Goal: Information Seeking & Learning: Learn about a topic

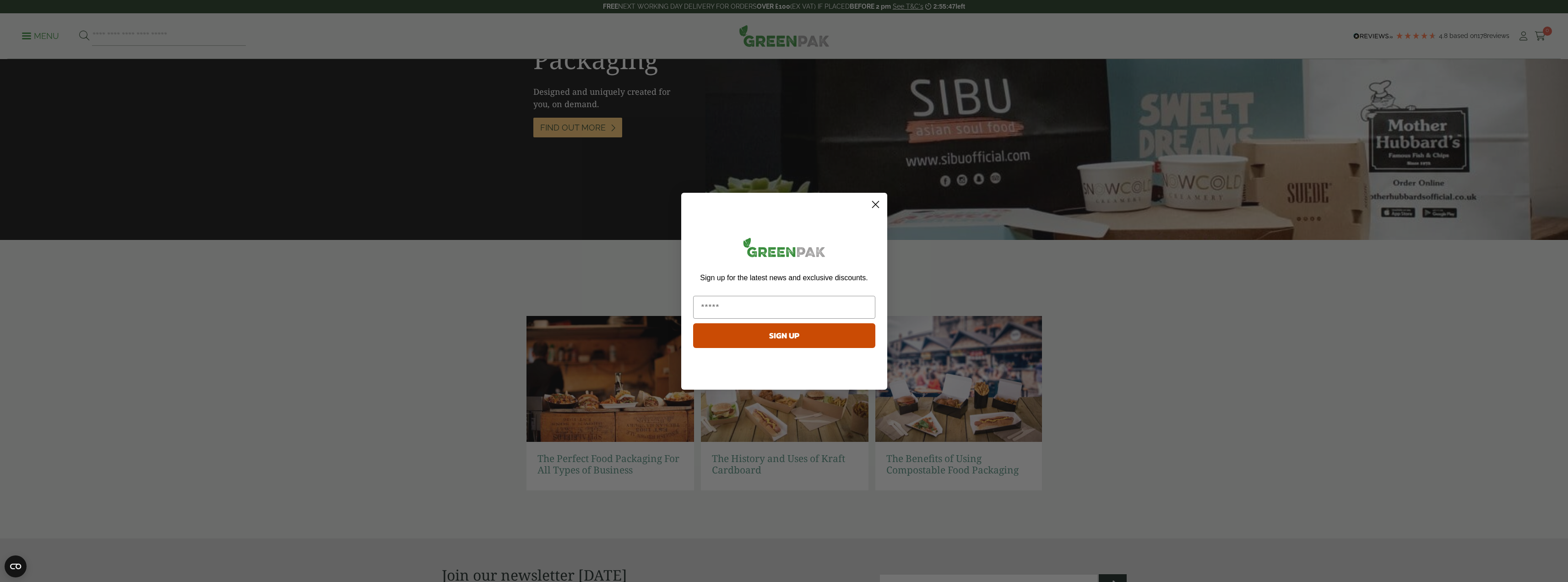
scroll to position [1615, 0]
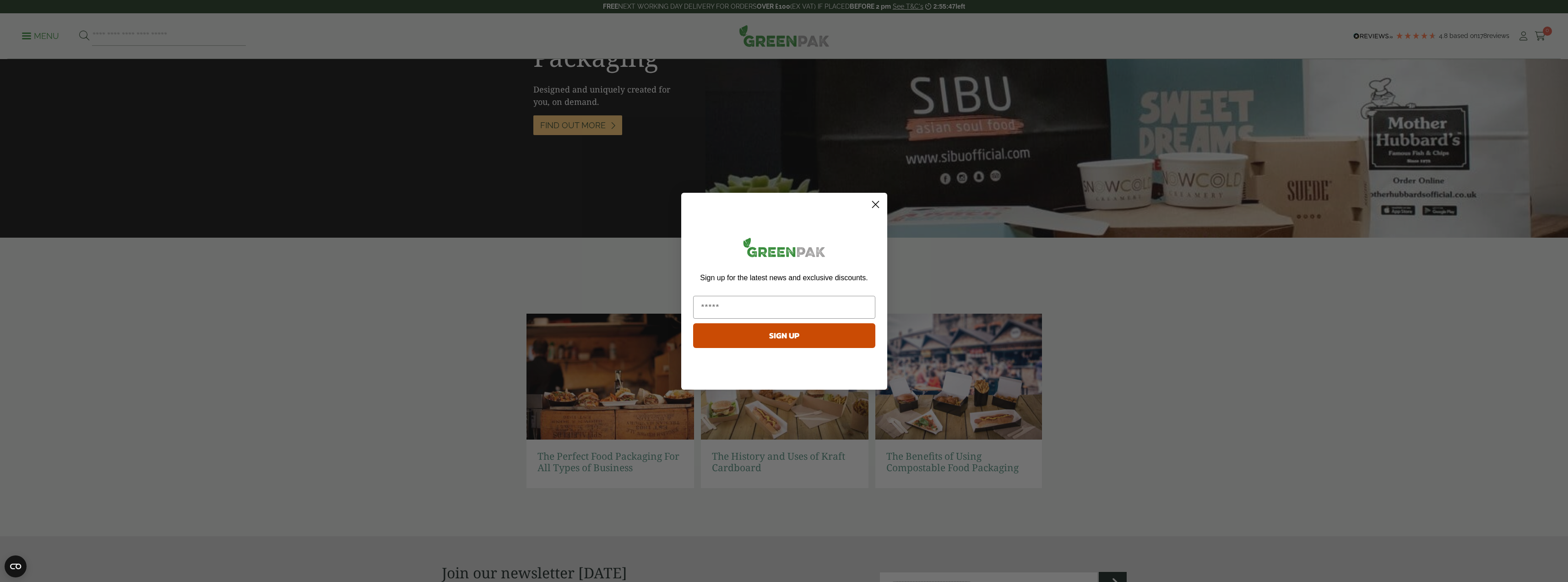
click at [872, 204] on circle "Close dialog" at bounding box center [875, 204] width 15 height 15
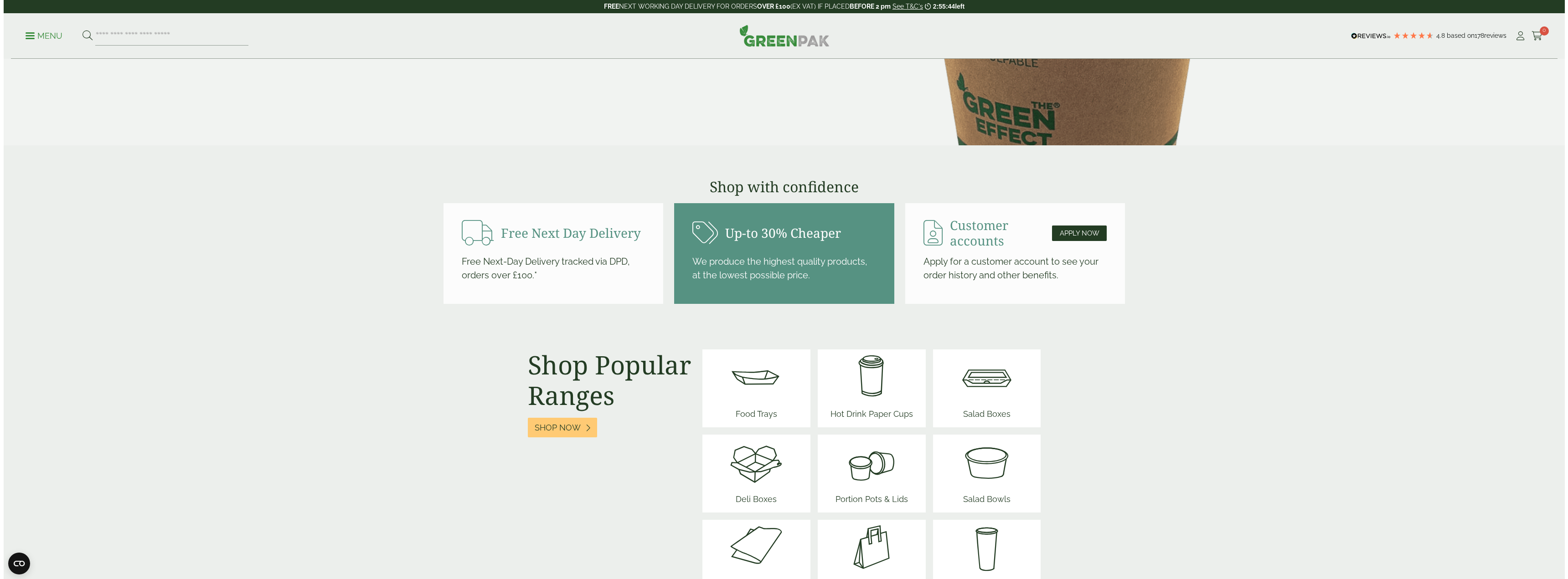
scroll to position [0, 0]
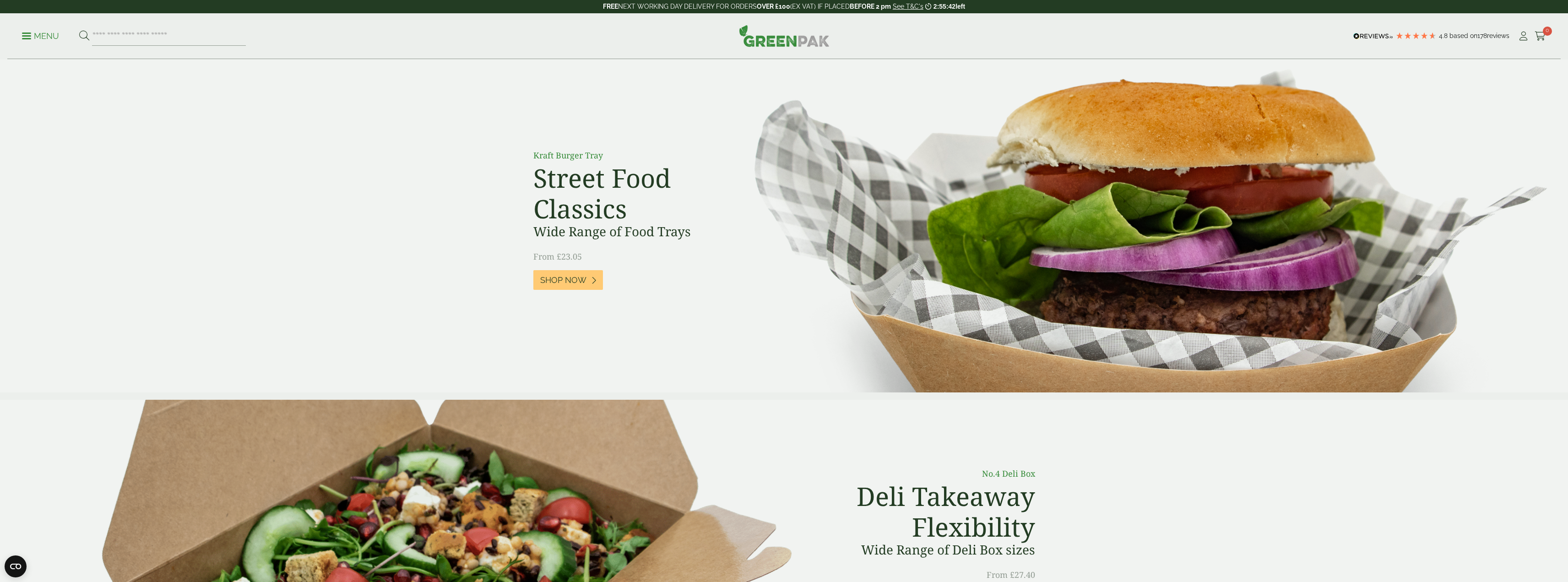
click at [28, 32] on link "Menu" at bounding box center [40, 35] width 37 height 9
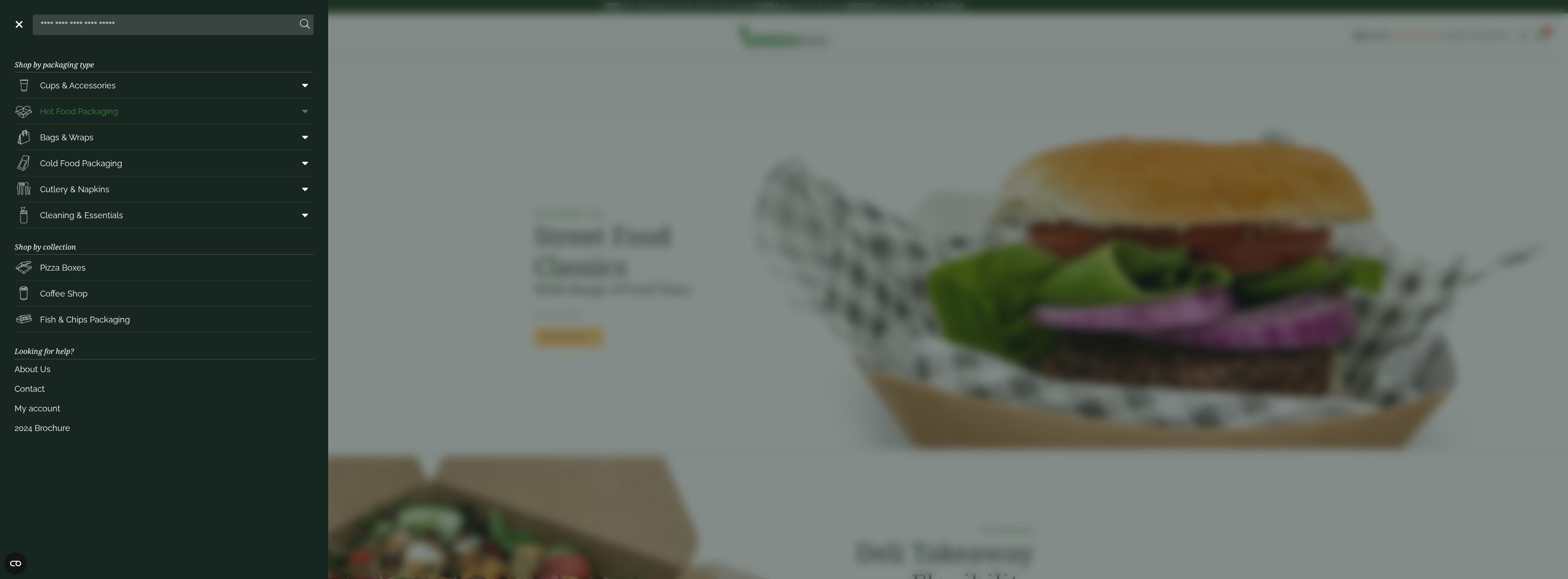
click at [103, 119] on span "Hot Food Packaging" at bounding box center [66, 111] width 103 height 18
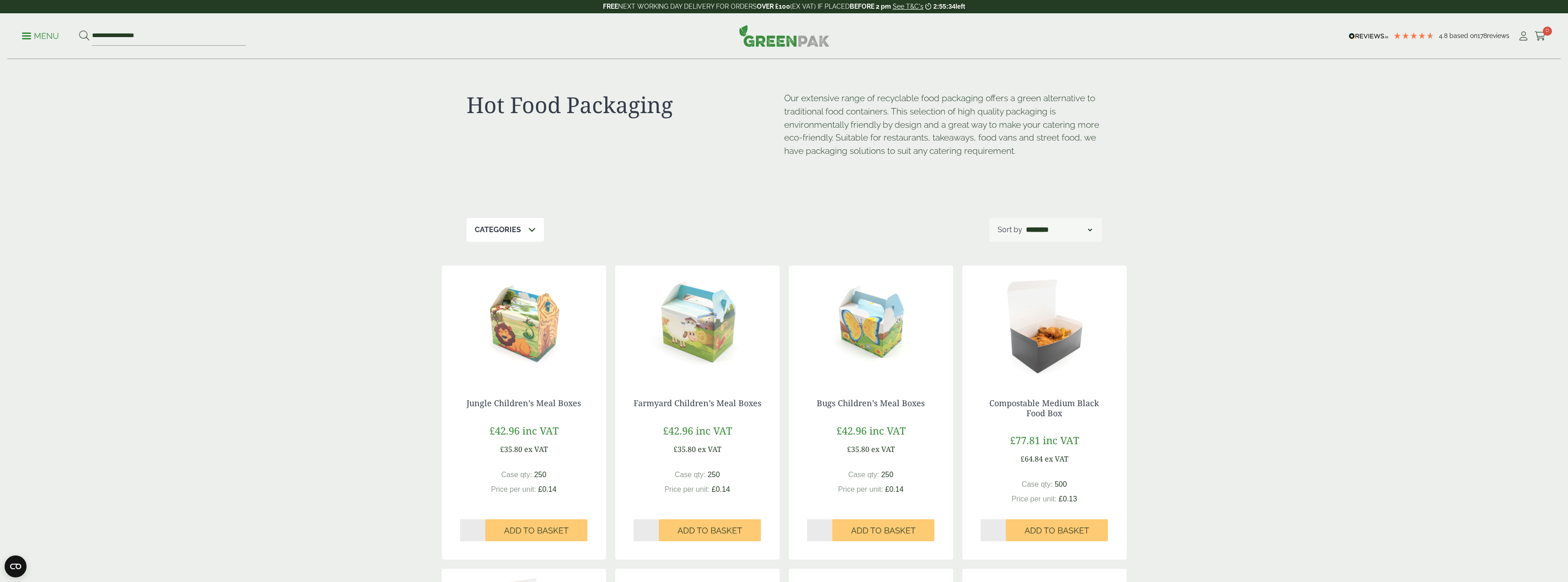
click at [20, 35] on div "**********" at bounding box center [784, 36] width 1553 height 46
click at [29, 39] on link "Menu" at bounding box center [40, 35] width 37 height 9
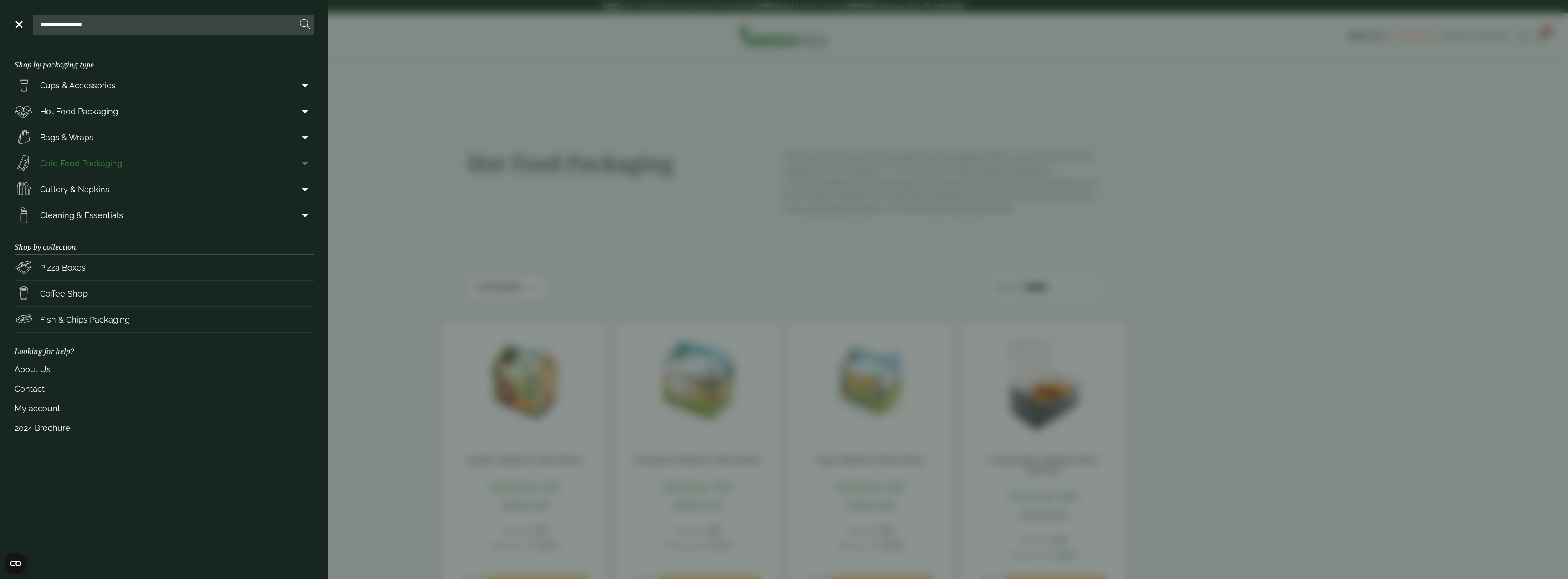
click at [302, 165] on icon at bounding box center [305, 163] width 6 height 9
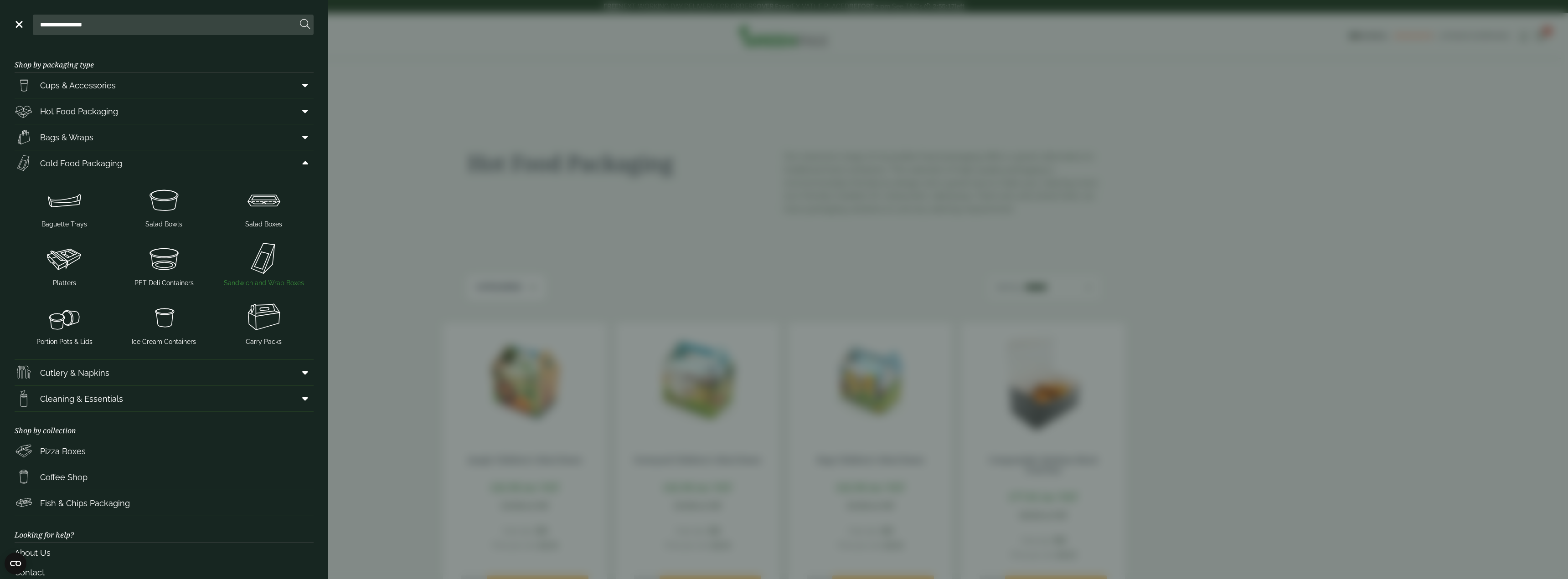
click at [255, 272] on img at bounding box center [264, 258] width 93 height 36
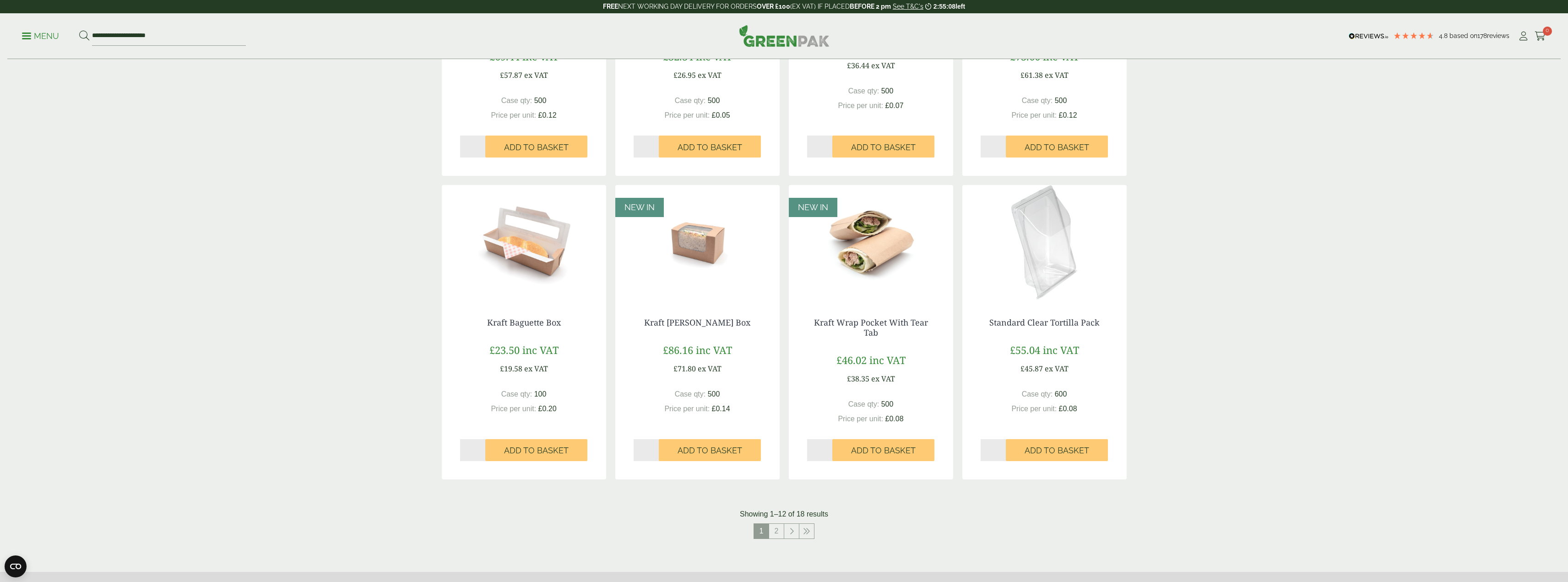
scroll to position [638, 0]
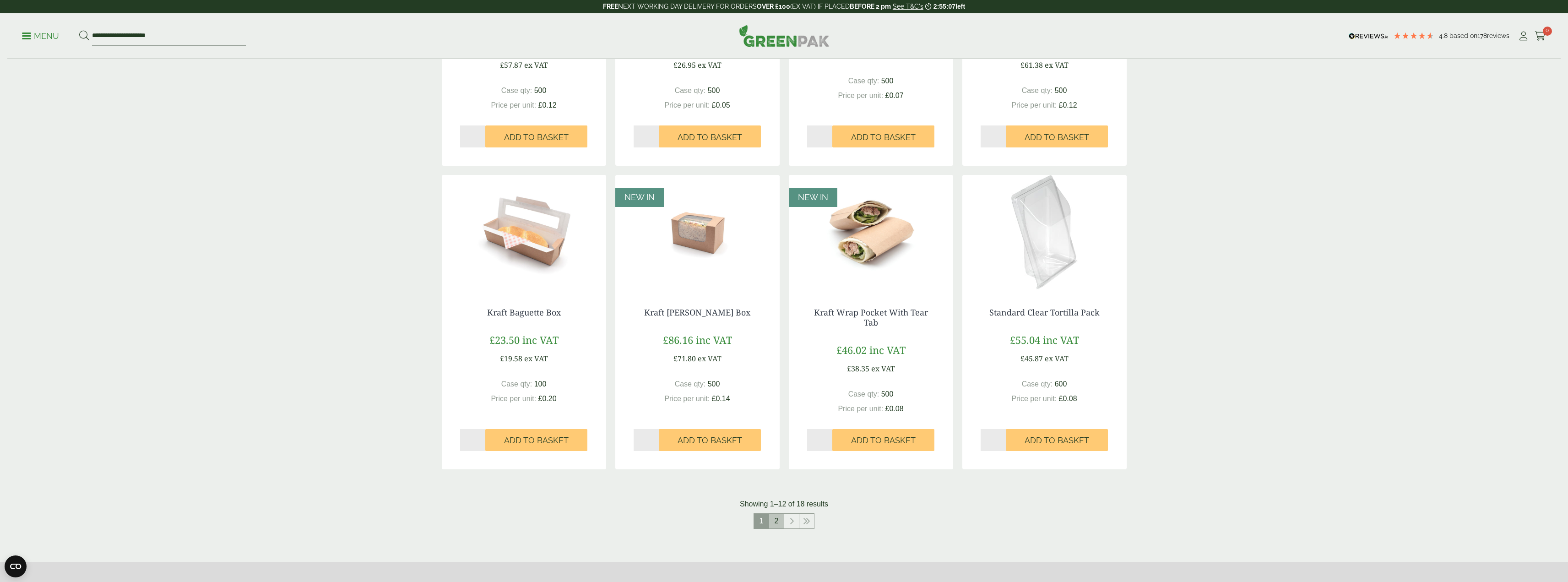
click at [777, 524] on link "2" at bounding box center [776, 521] width 15 height 15
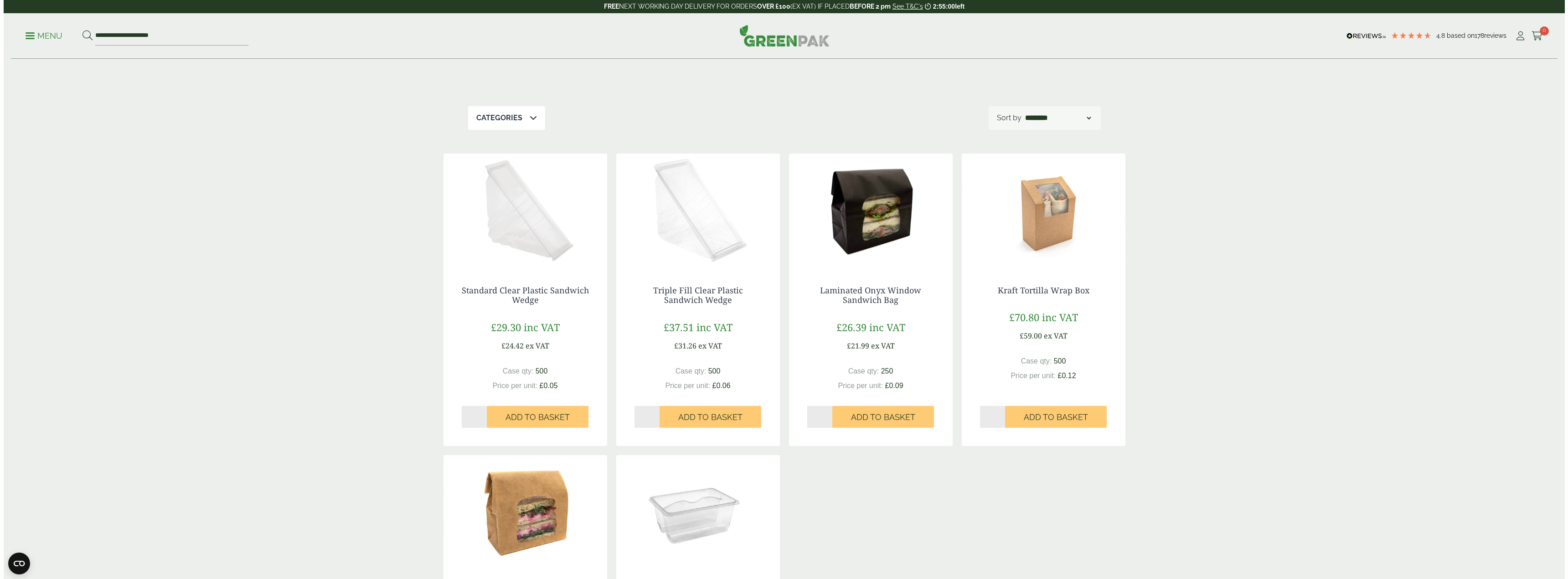
scroll to position [68, 0]
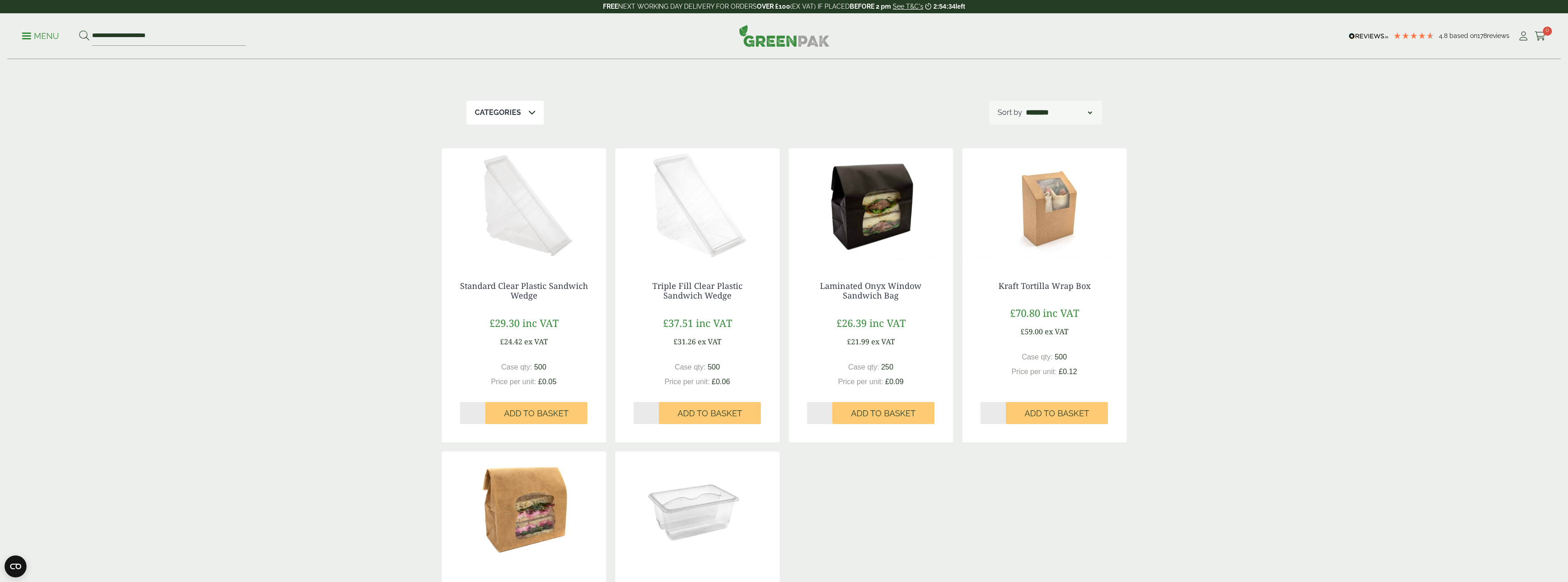
click at [29, 34] on p "Menu" at bounding box center [40, 36] width 37 height 11
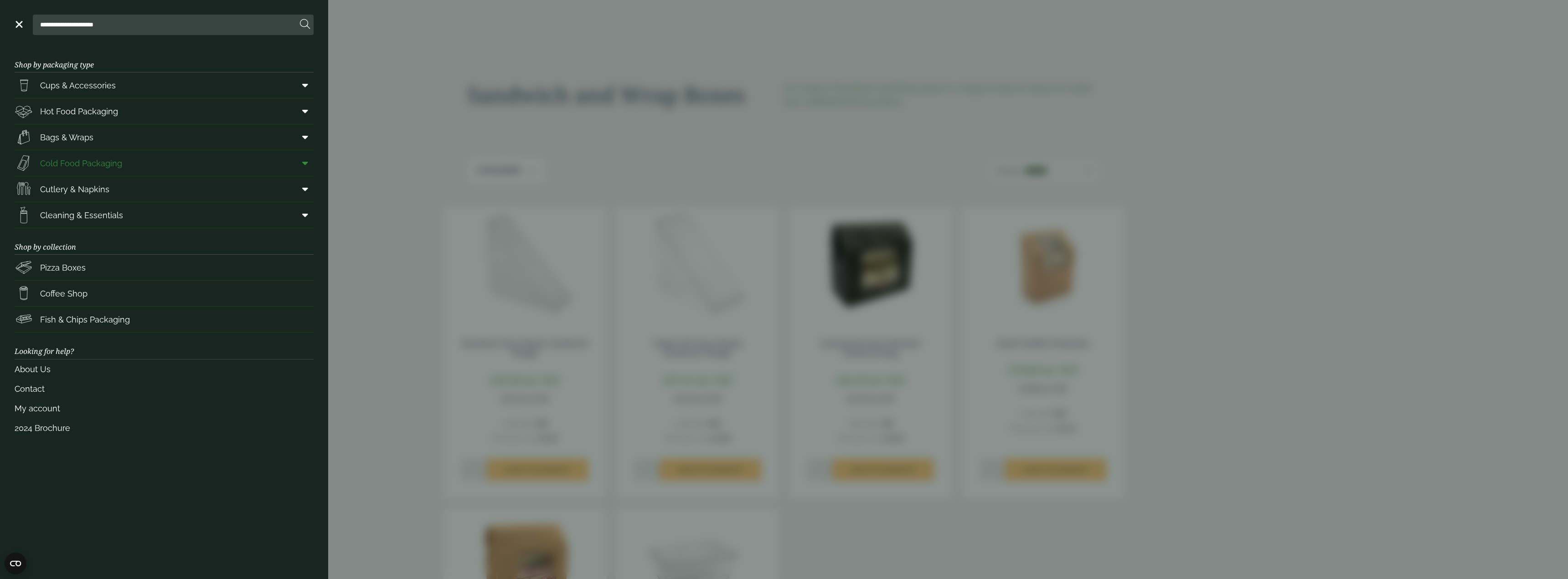
click at [124, 160] on link "Cold Food Packaging" at bounding box center [164, 163] width 299 height 26
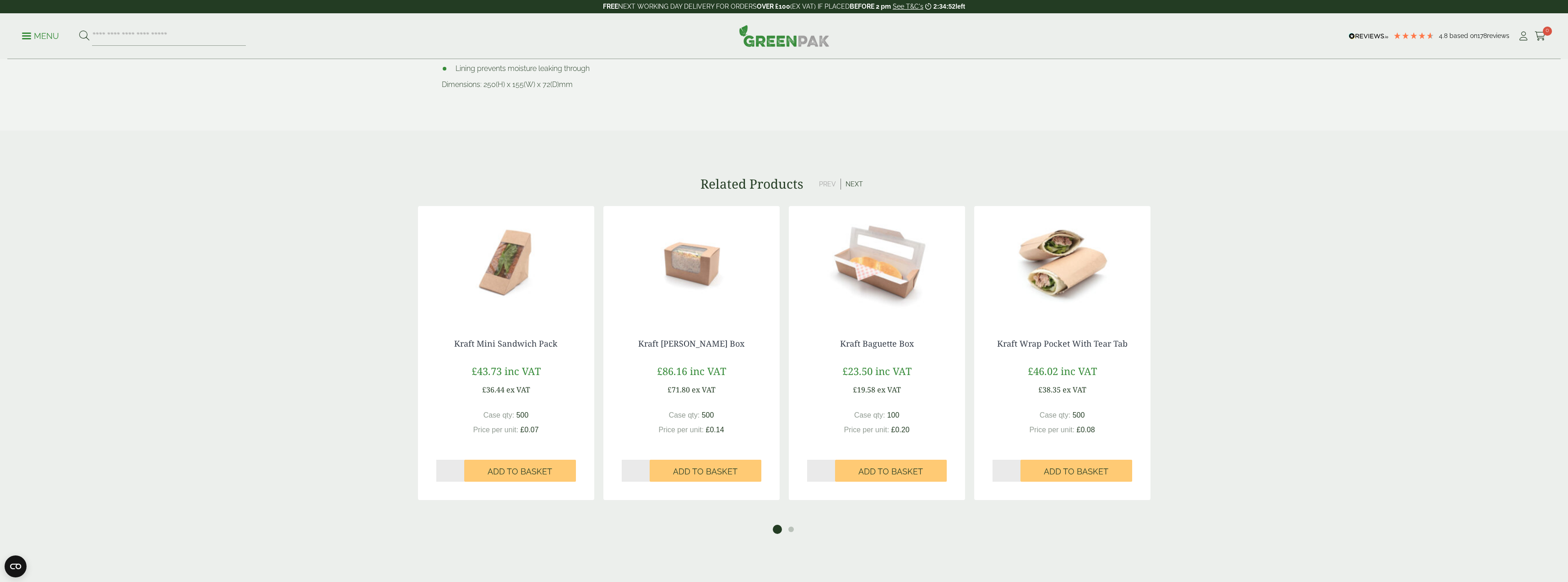
scroll to position [672, 0]
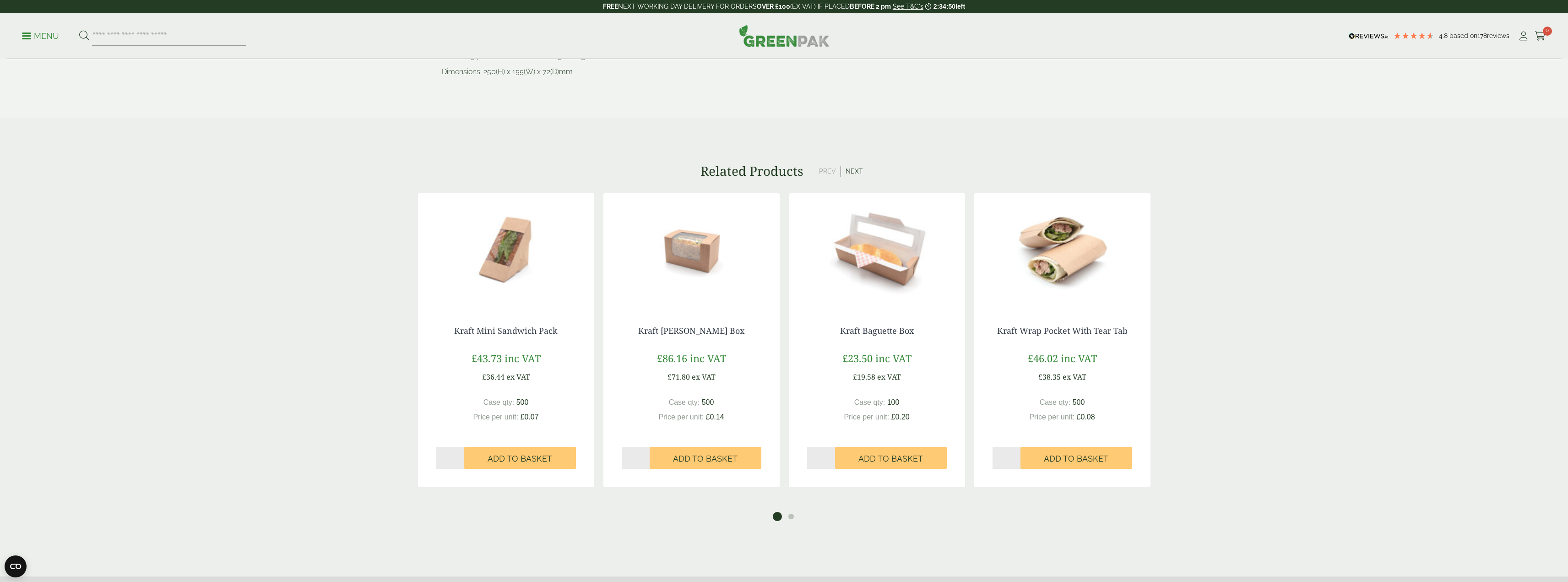
click at [842, 164] on div "Related Products Prev Next" at bounding box center [784, 171] width 1568 height 15
click at [861, 172] on button "Next" at bounding box center [854, 171] width 26 height 11
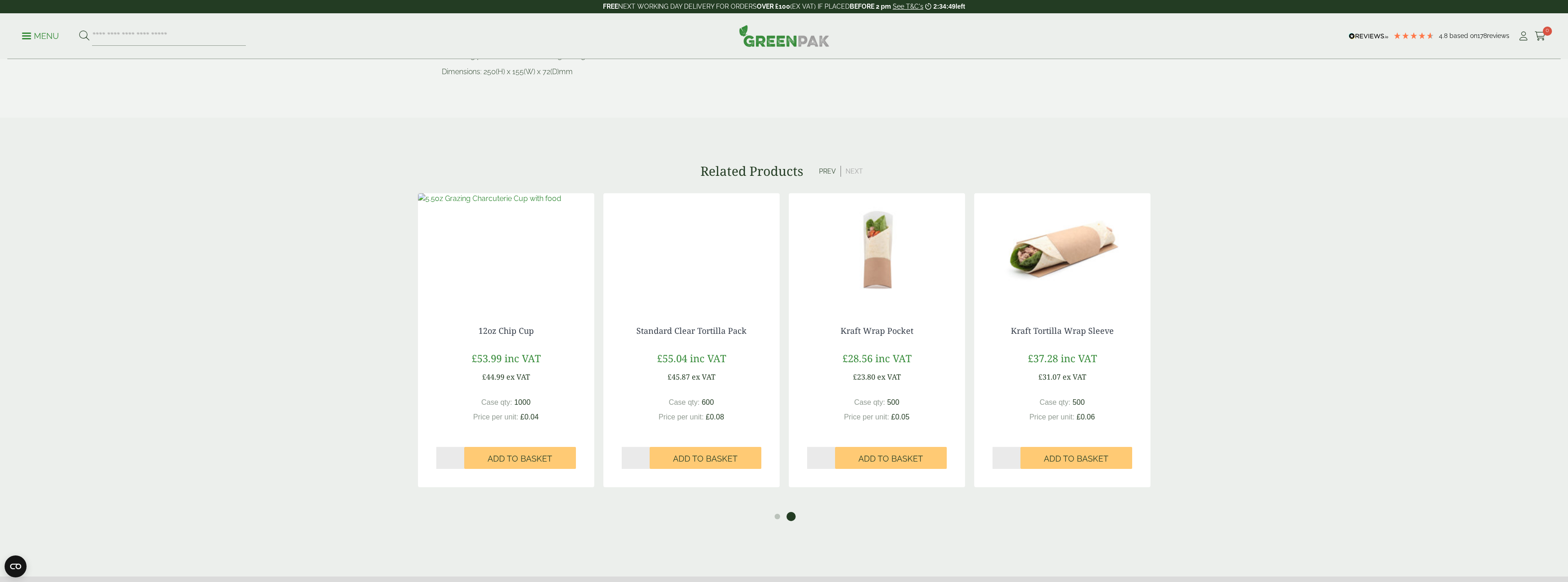
click at [861, 172] on button "Next" at bounding box center [854, 171] width 26 height 11
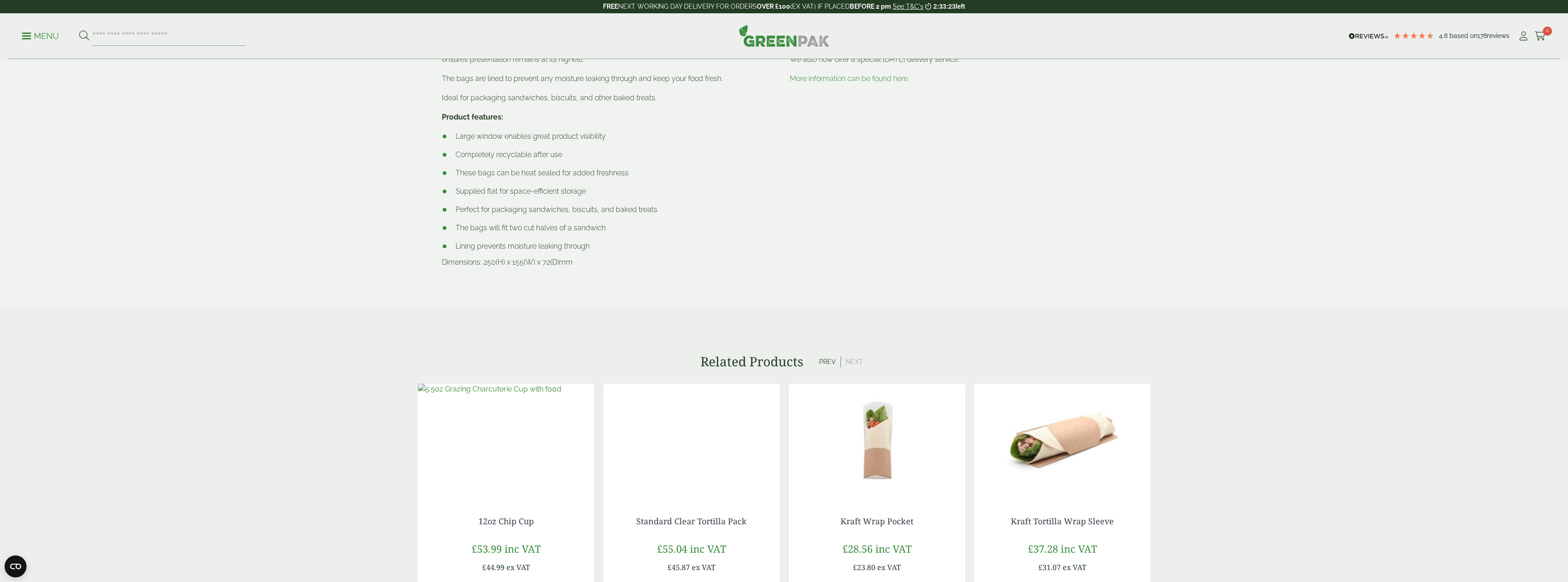
scroll to position [570, 0]
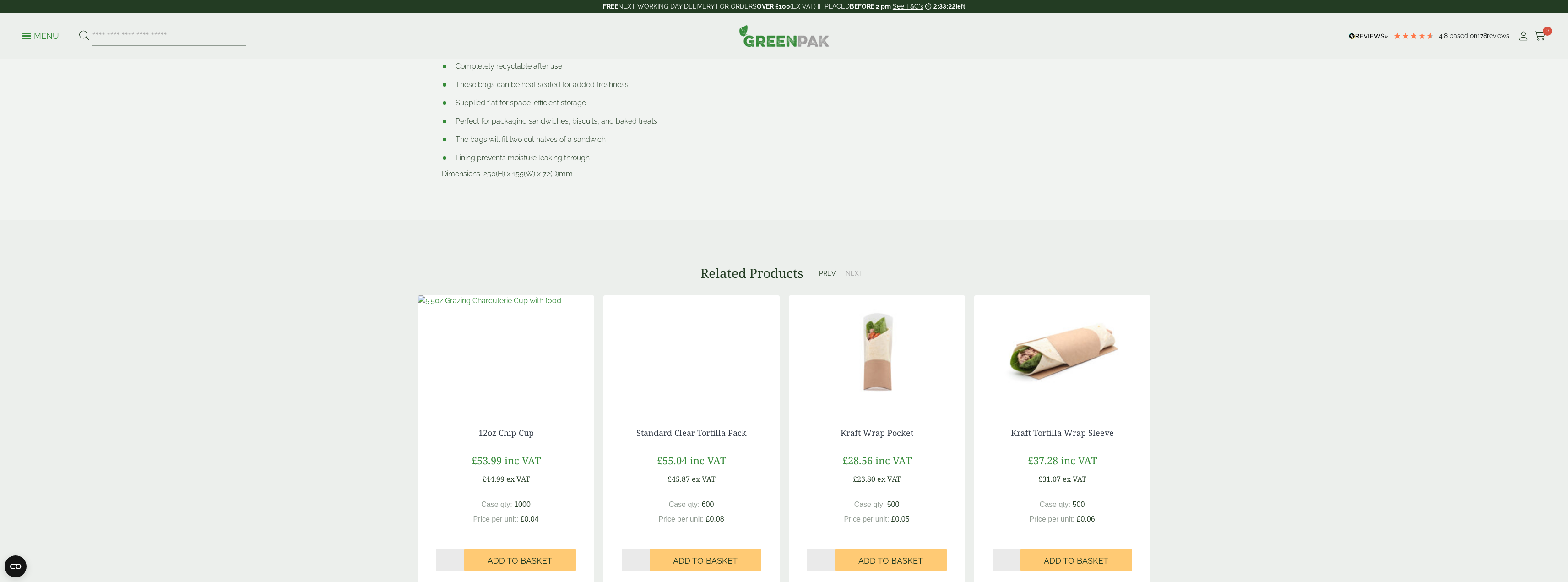
click at [828, 273] on button "Prev" at bounding box center [827, 273] width 26 height 11
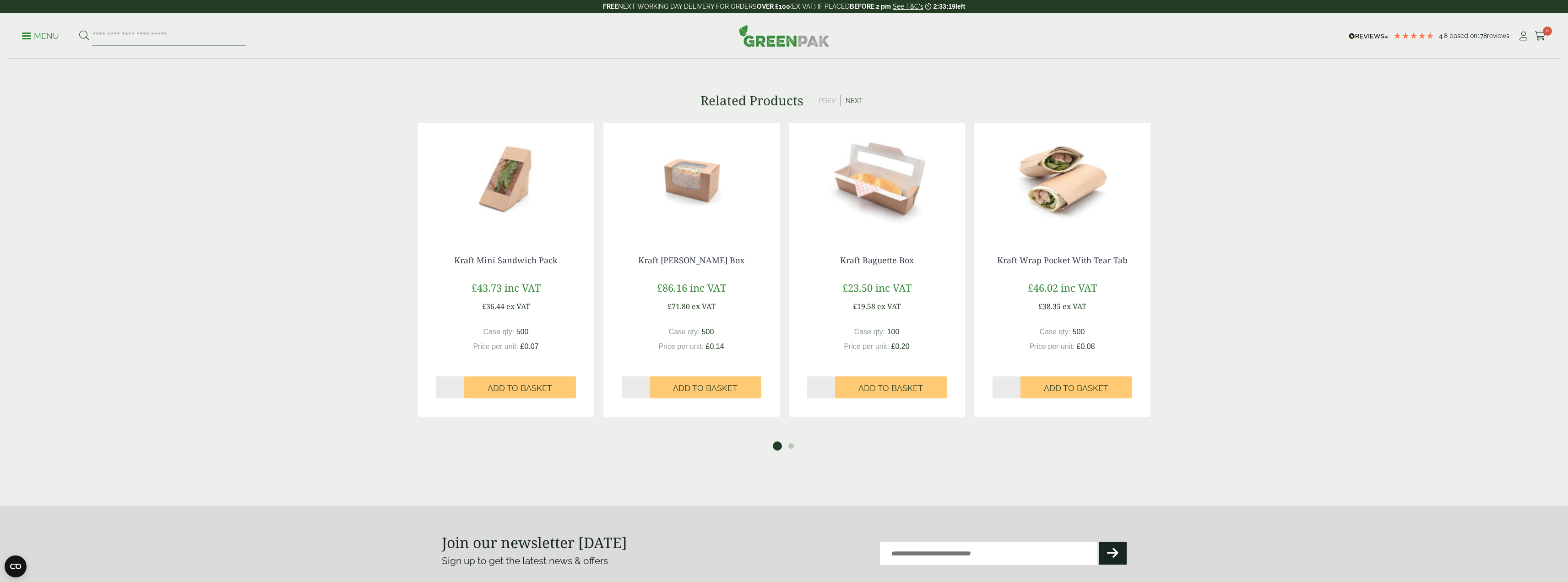
scroll to position [0, 0]
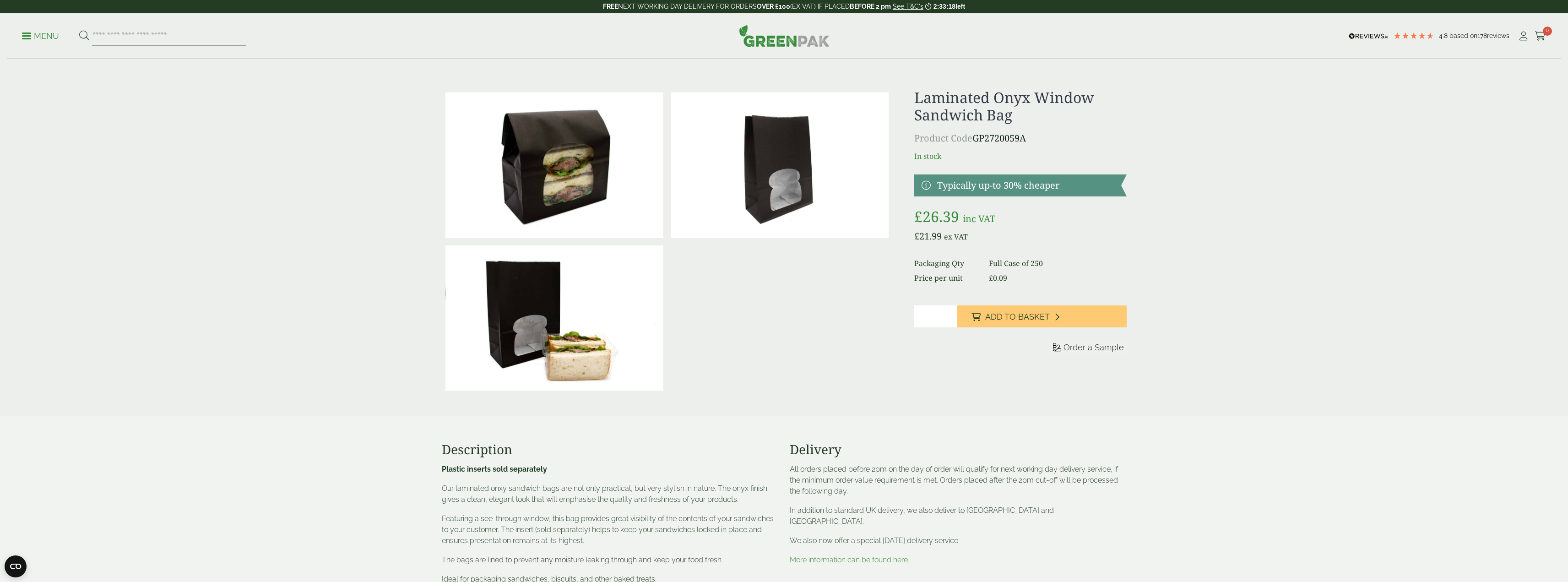
click at [1038, 98] on h1 "Laminated Onyx Window Sandwich Bag" at bounding box center [1020, 106] width 212 height 35
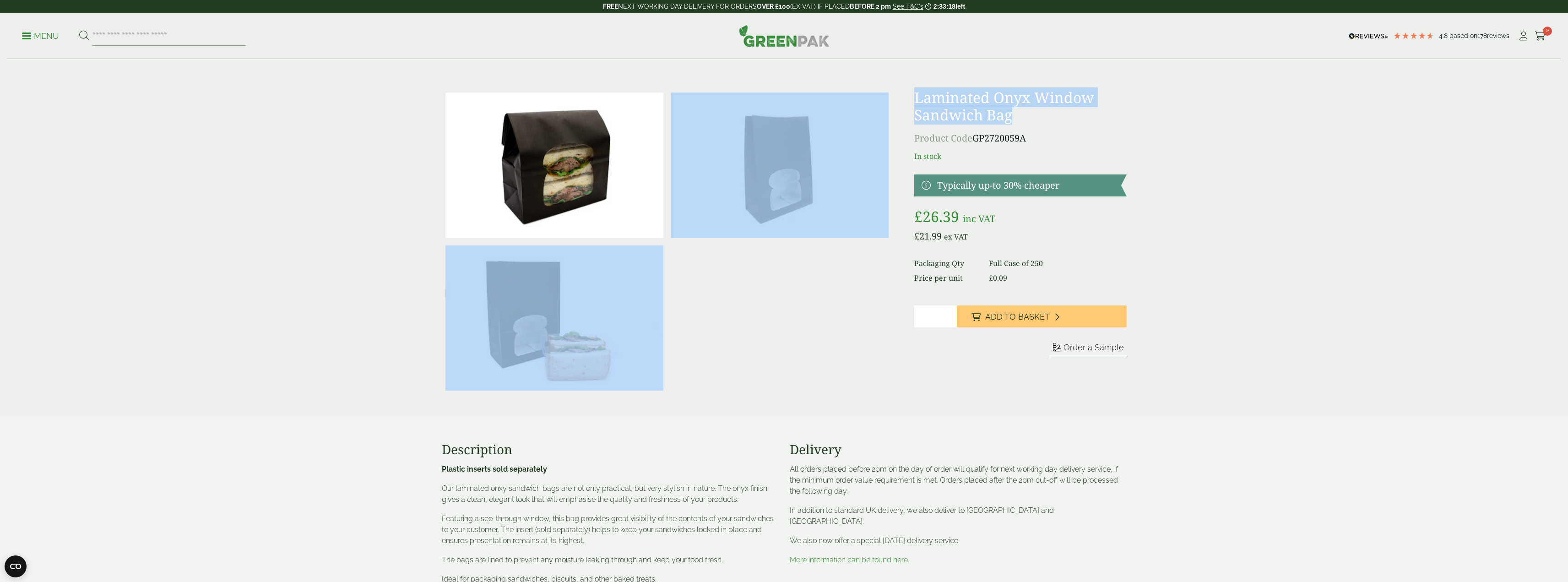
drag, startPoint x: 1030, startPoint y: 116, endPoint x: 869, endPoint y: 73, distance: 166.6
click at [1073, 119] on h1 "Laminated Onyx Window Sandwich Bag" at bounding box center [1020, 106] width 212 height 35
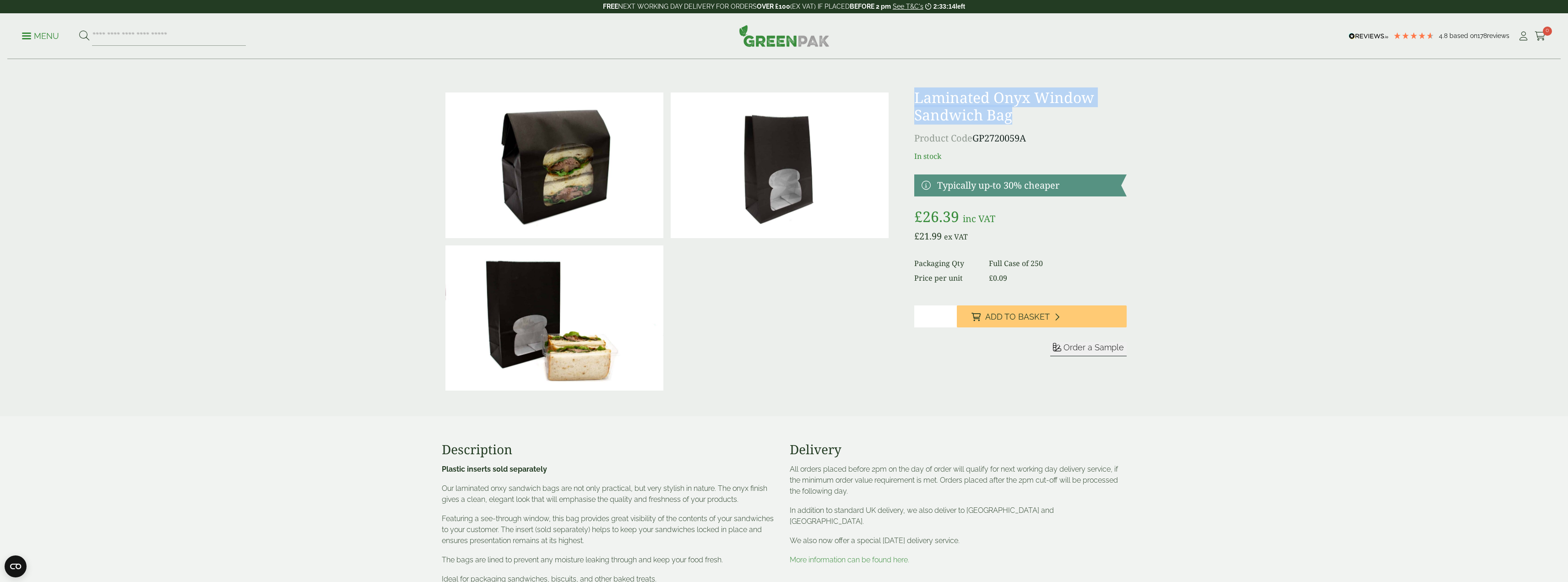
drag, startPoint x: 1029, startPoint y: 112, endPoint x: 910, endPoint y: 99, distance: 119.7
click at [910, 99] on div "£" at bounding box center [784, 241] width 696 height 305
copy h1 "Laminated Onyx Window Sandwich Bag"
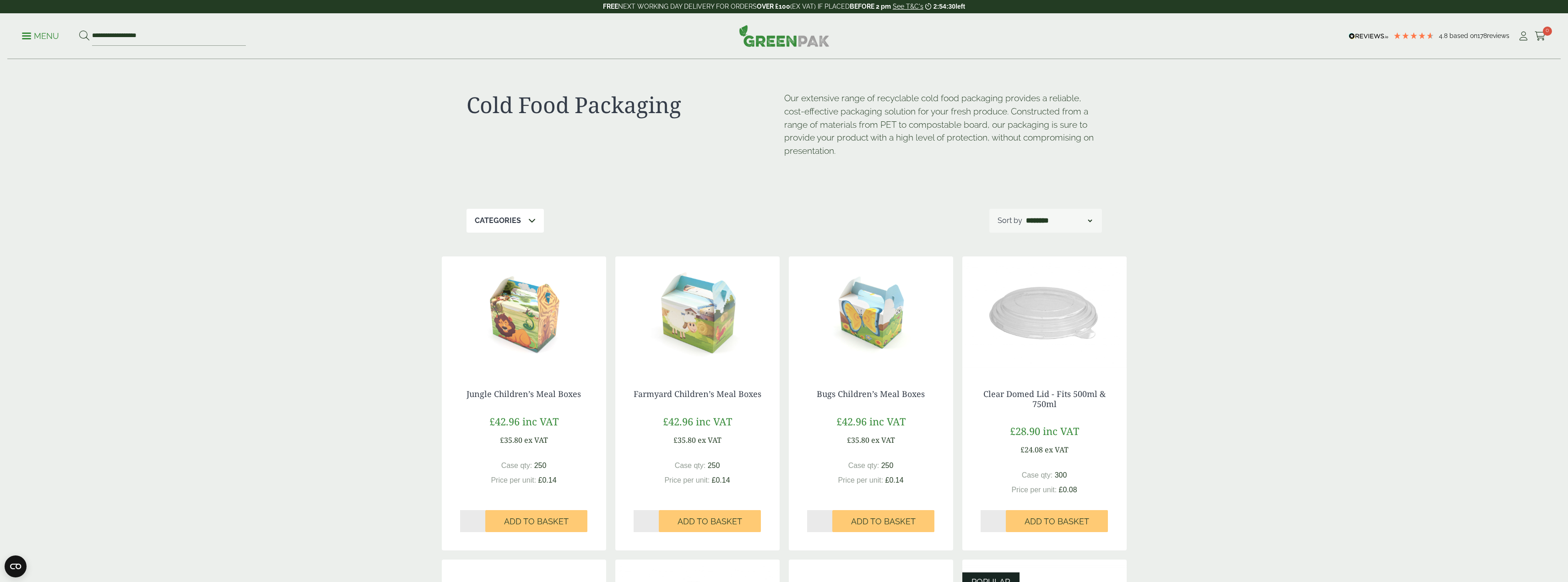
click at [28, 32] on link "Menu" at bounding box center [40, 35] width 37 height 9
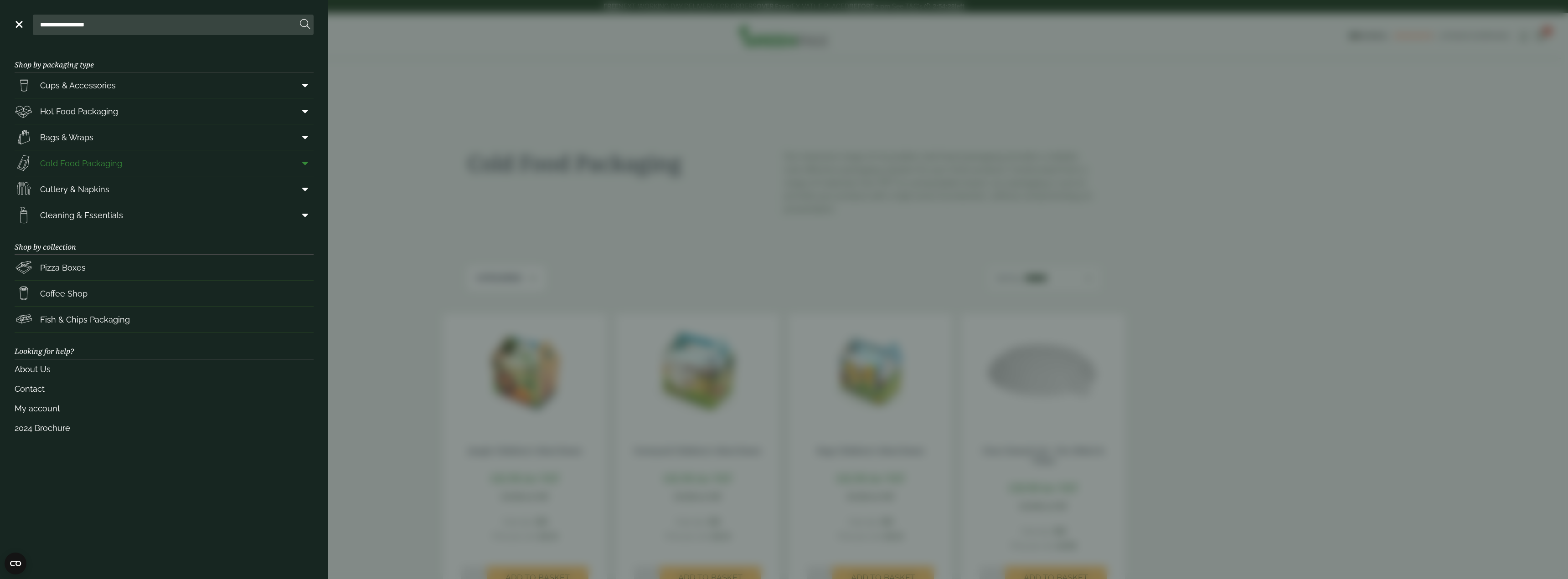
click at [310, 159] on span at bounding box center [304, 163] width 21 height 17
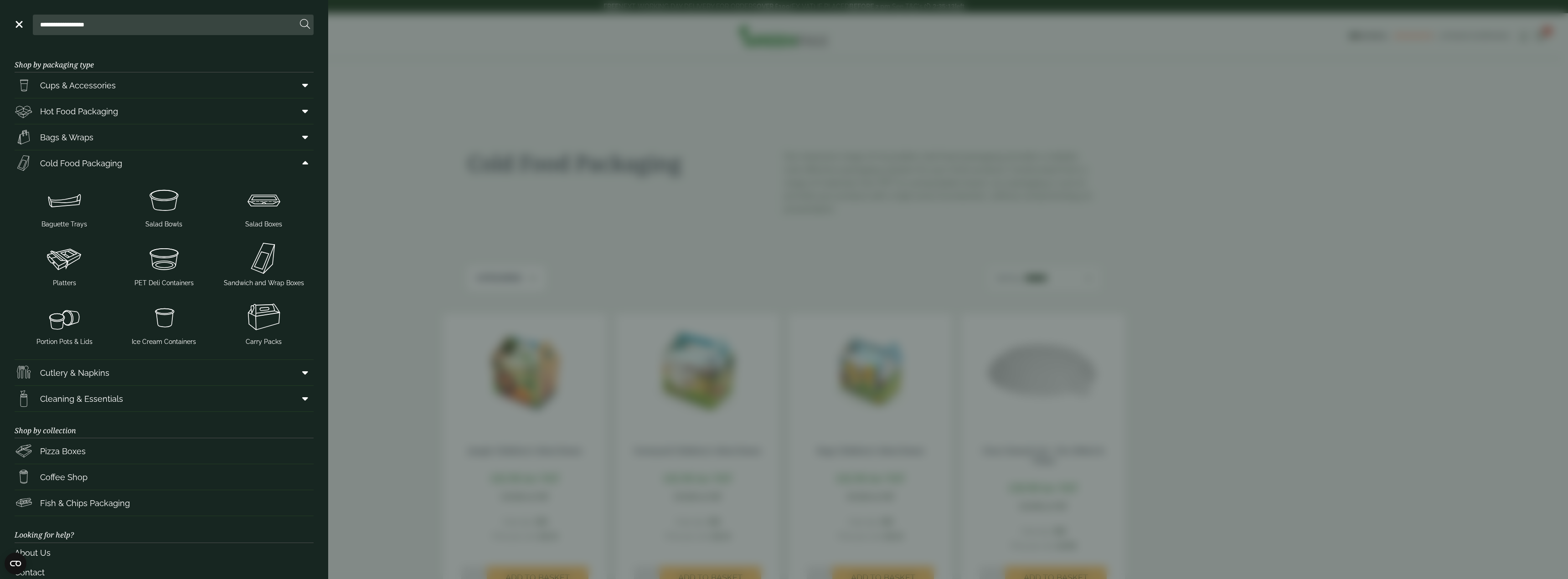
click at [366, 61] on aside "**********" at bounding box center [784, 290] width 1568 height 579
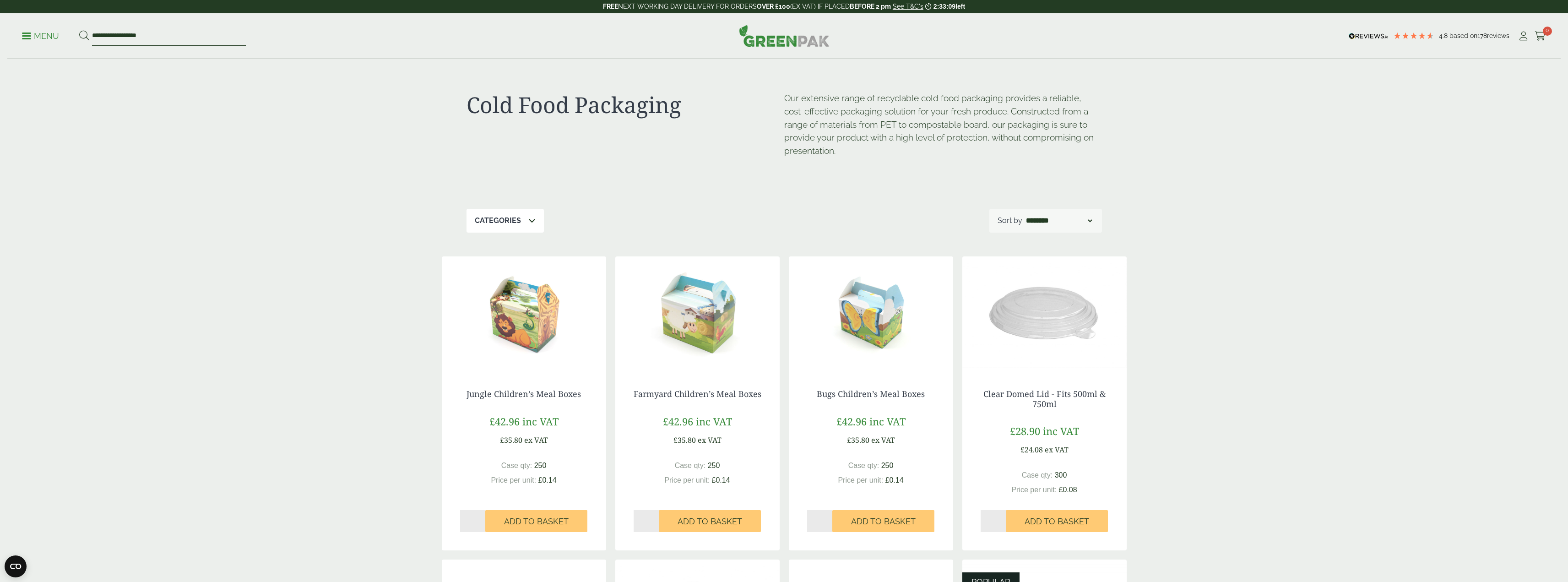
drag, startPoint x: 187, startPoint y: 32, endPoint x: 46, endPoint y: 39, distance: 141.2
click at [47, 39] on ul "**********" at bounding box center [134, 35] width 224 height 19
type input "*"
paste input "**********"
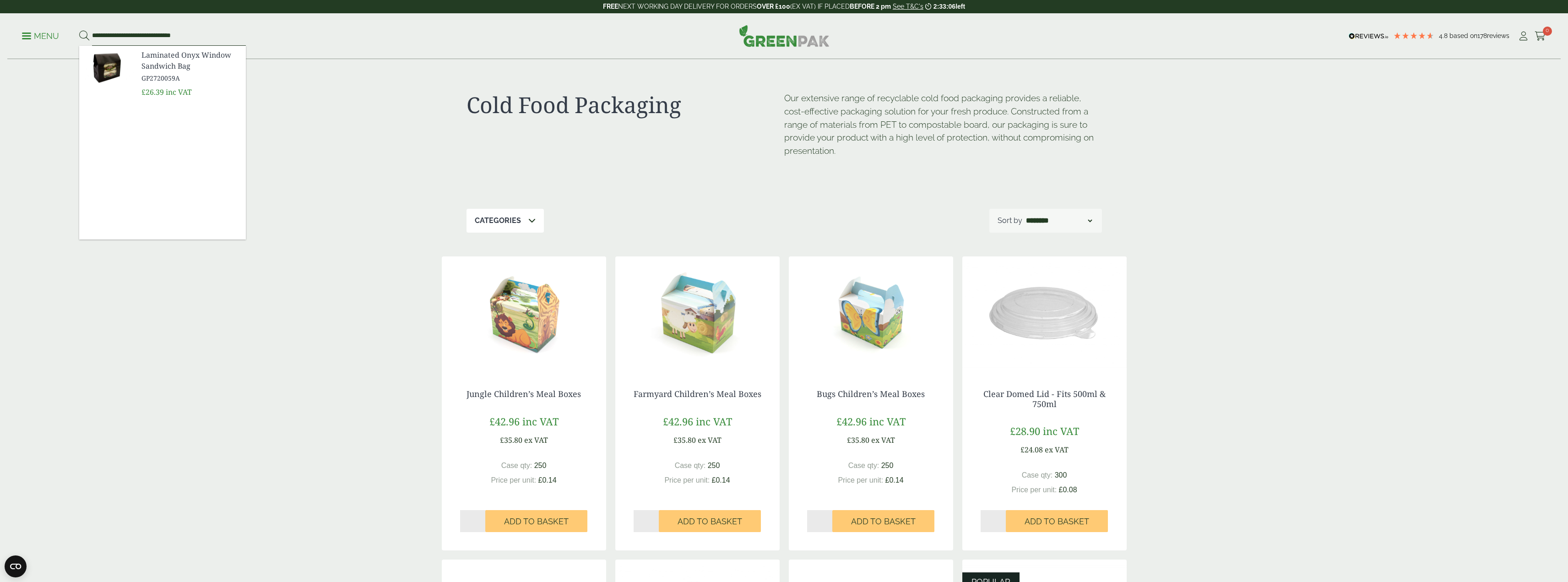
type input "**********"
click at [79, 30] on button at bounding box center [84, 35] width 10 height 12
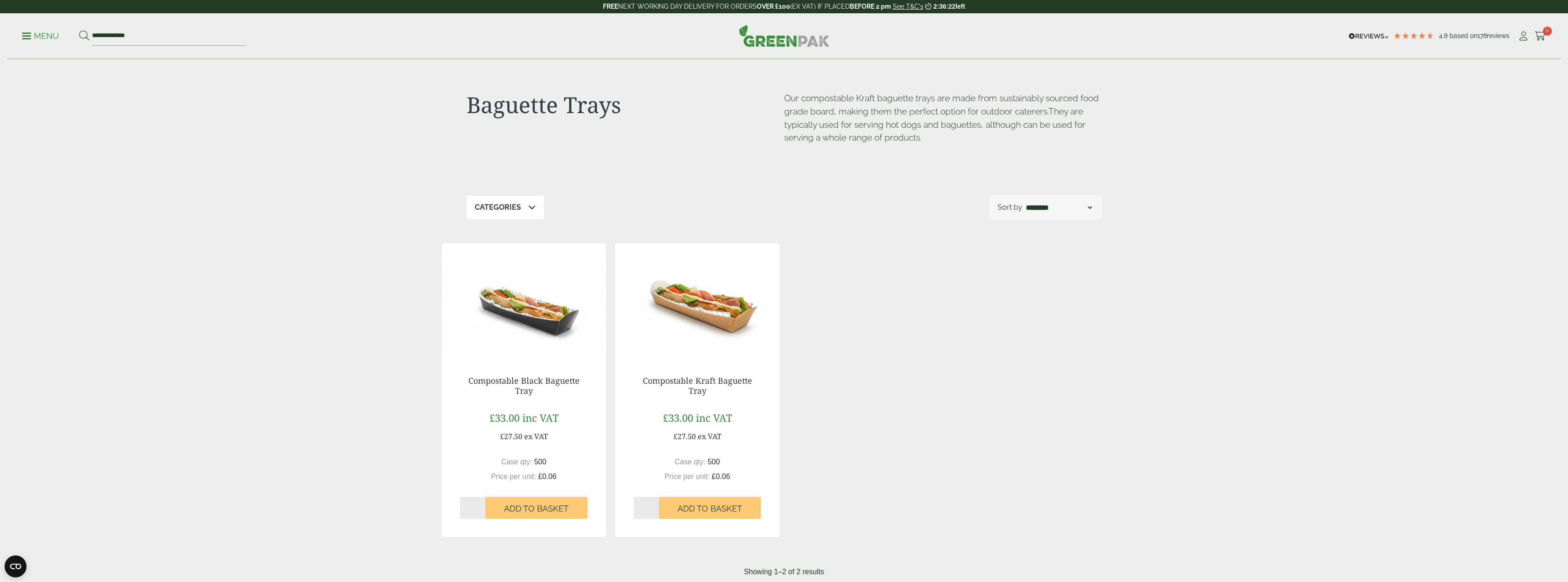
click at [674, 301] on img at bounding box center [697, 300] width 164 height 114
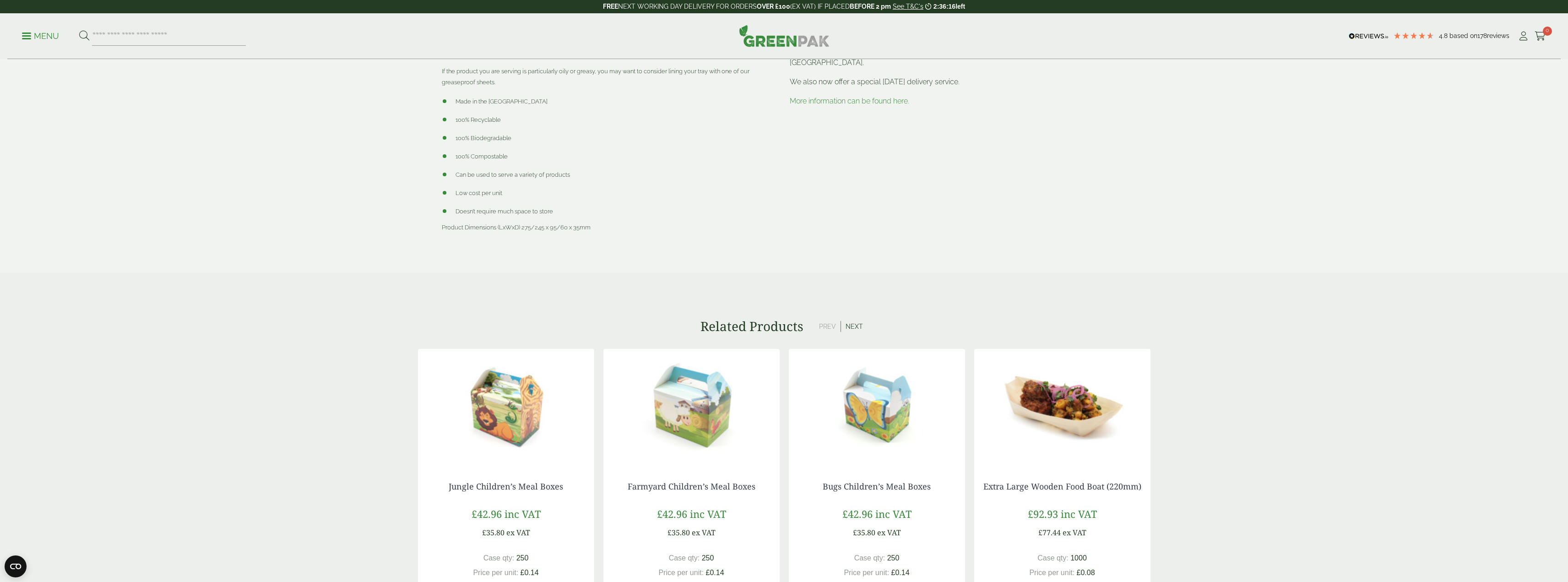
scroll to position [815, 0]
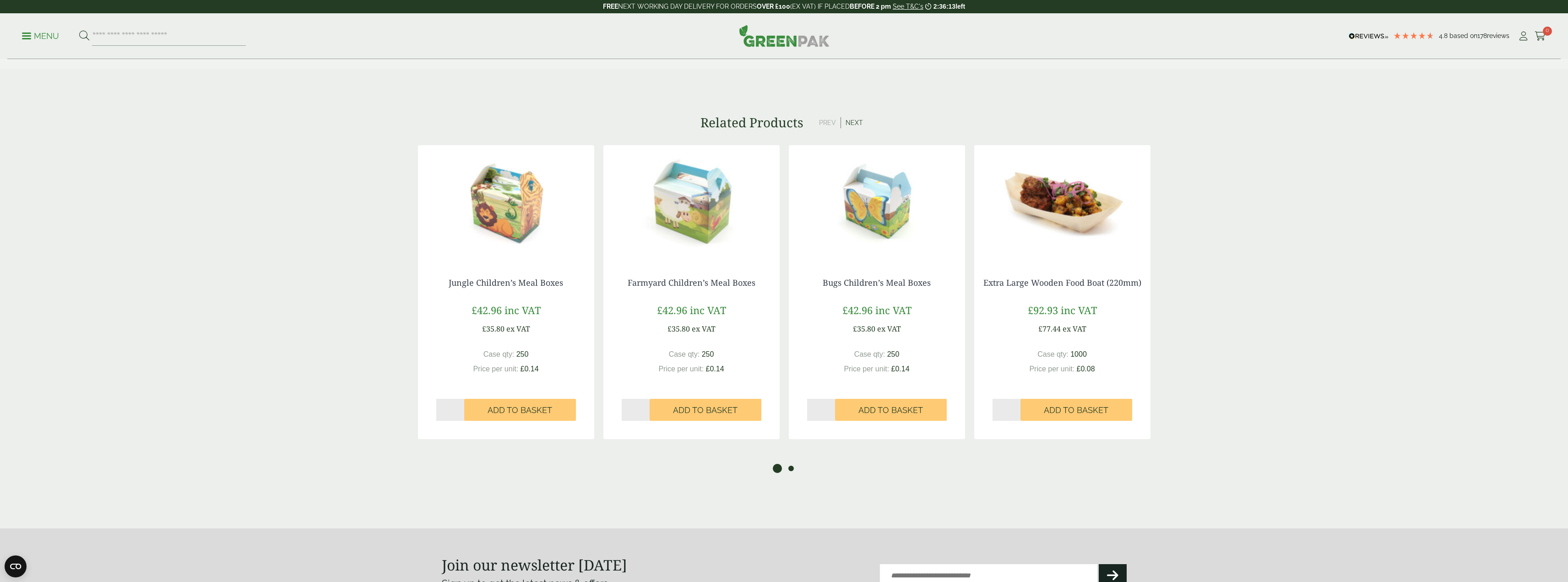
click at [795, 470] on button "2" at bounding box center [791, 468] width 9 height 9
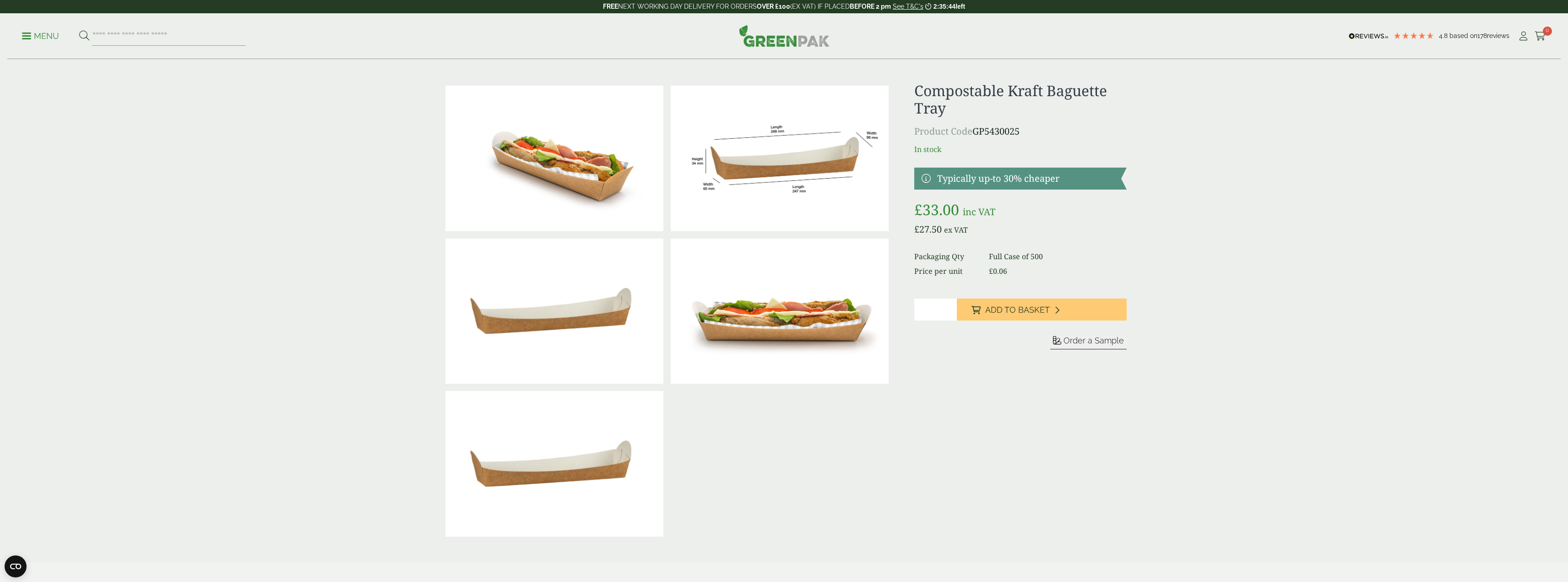
scroll to position [0, 0]
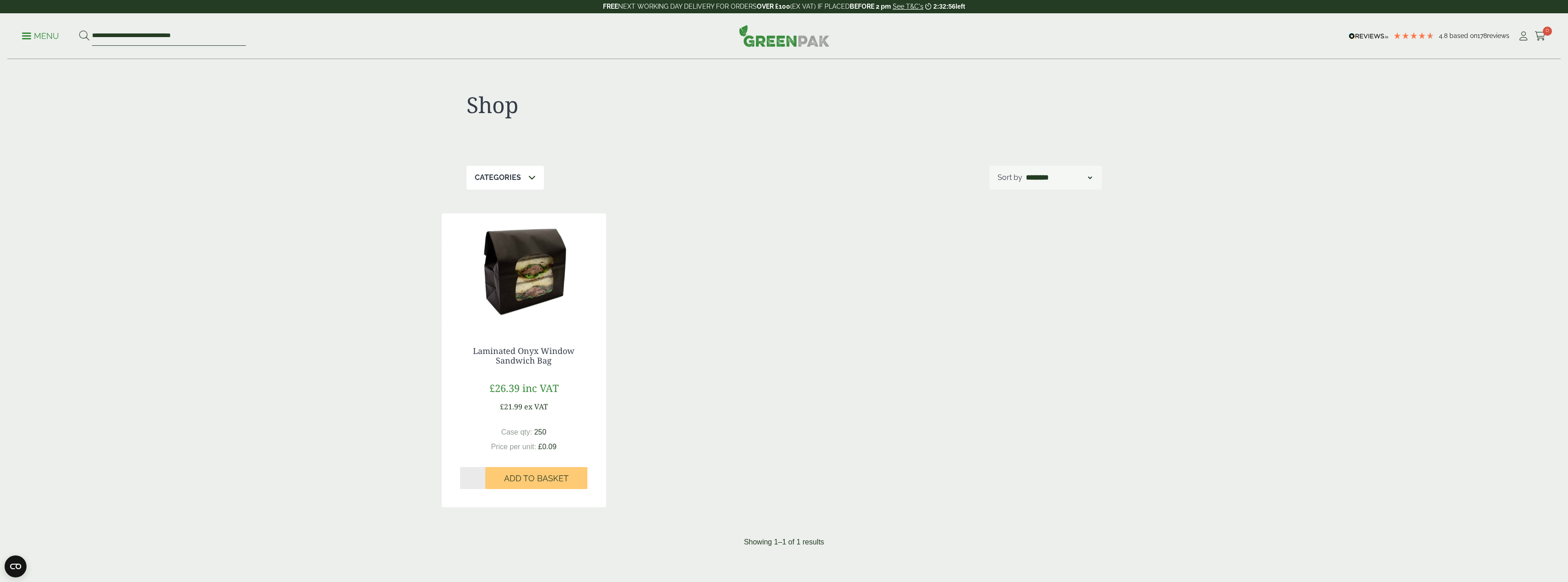
click at [166, 35] on input "**********" at bounding box center [169, 35] width 154 height 19
type input "**********"
click at [79, 30] on button at bounding box center [84, 35] width 10 height 12
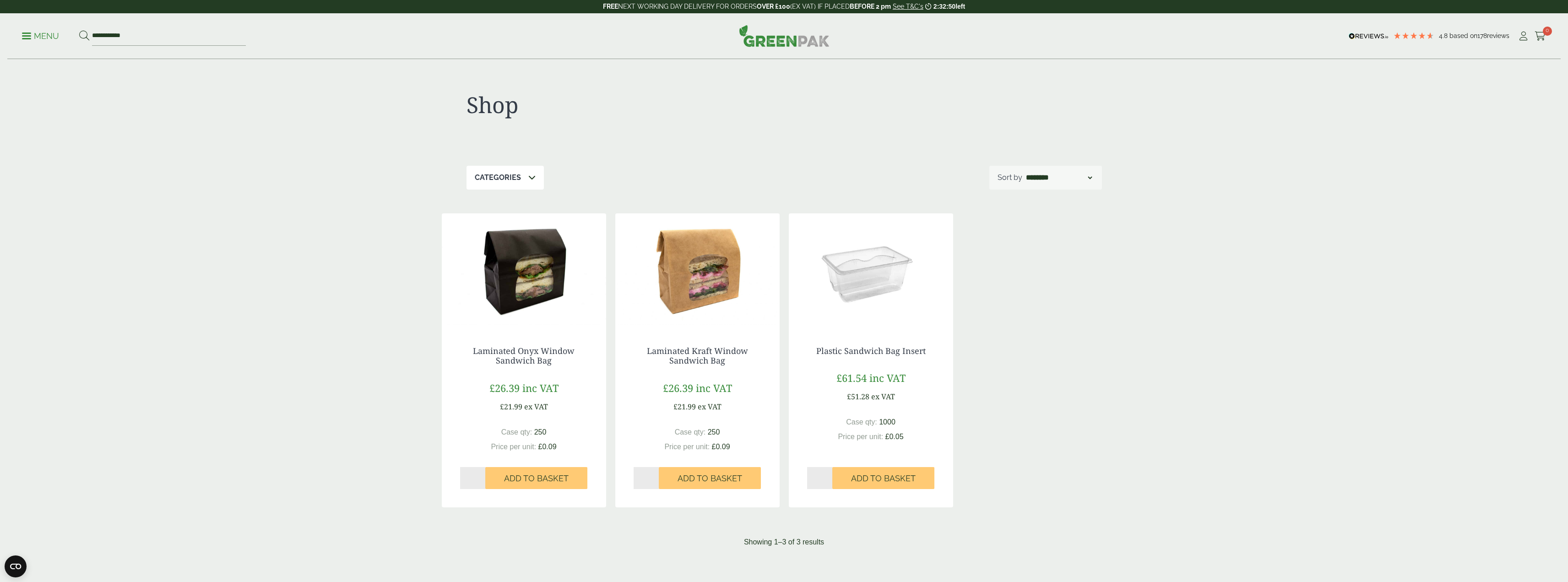
click at [877, 273] on img at bounding box center [870, 270] width 164 height 114
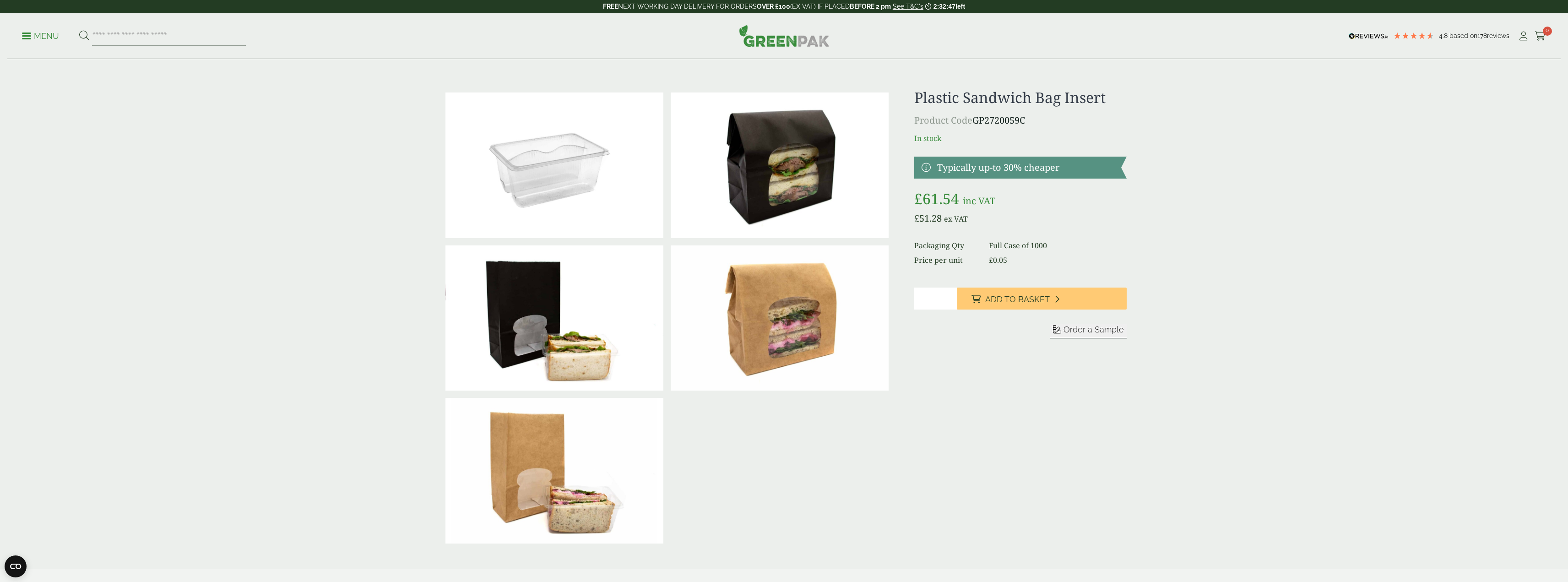
click at [542, 156] on img at bounding box center [554, 165] width 218 height 146
